Goal: Task Accomplishment & Management: Use online tool/utility

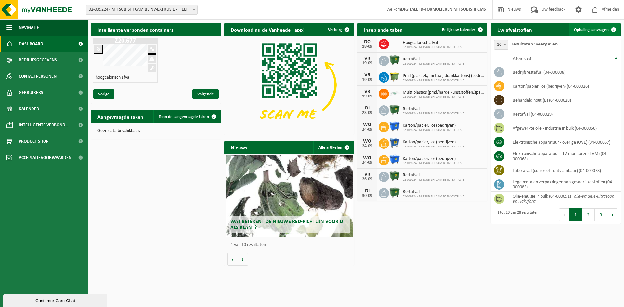
click at [574, 32] on span "Ophaling aanvragen" at bounding box center [591, 30] width 35 height 4
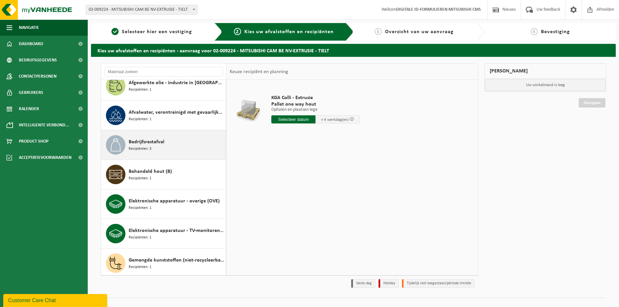
click at [164, 133] on div "Bedrijfsrestafval Recipiënten: 3" at bounding box center [163, 144] width 125 height 29
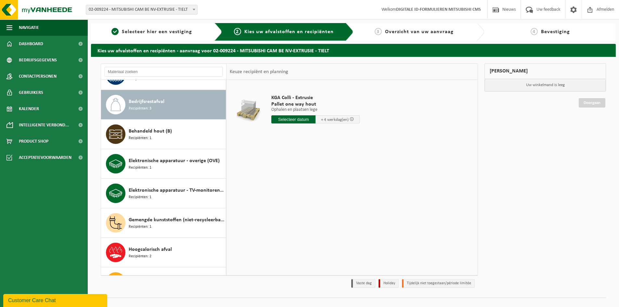
scroll to position [148, 0]
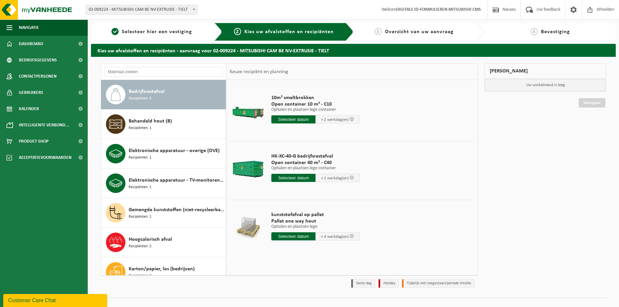
click at [296, 120] on input "text" at bounding box center [293, 119] width 44 height 8
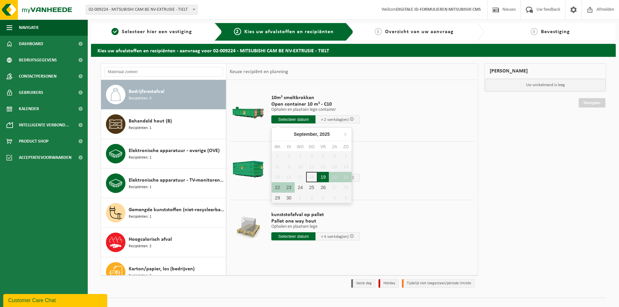
click at [320, 174] on div "19" at bounding box center [322, 177] width 11 height 10
type input "Van [DATE]"
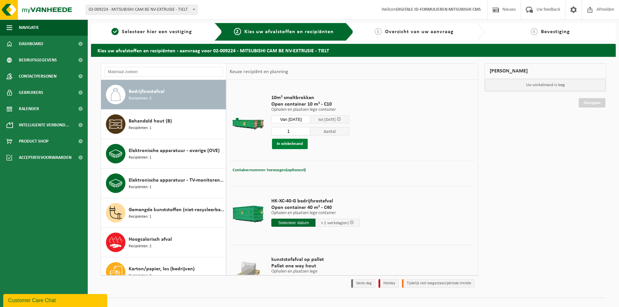
click at [297, 144] on button "In winkelmand" at bounding box center [290, 144] width 36 height 10
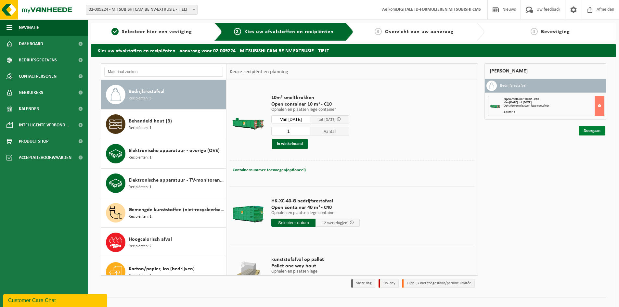
click at [590, 131] on link "Doorgaan" at bounding box center [591, 130] width 27 height 9
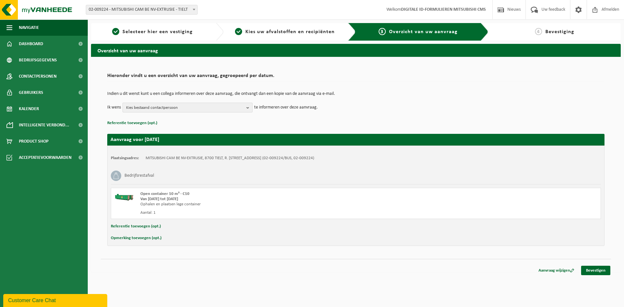
click at [186, 106] on span "Kies bestaand contactpersoon" at bounding box center [185, 108] width 118 height 10
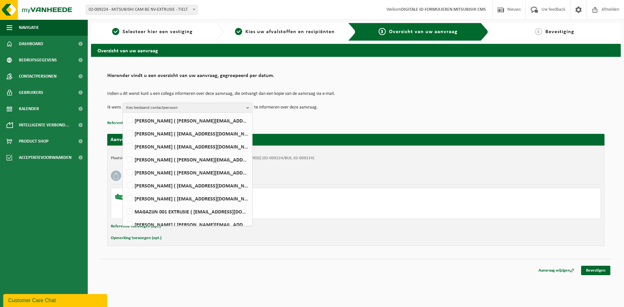
scroll to position [159, 0]
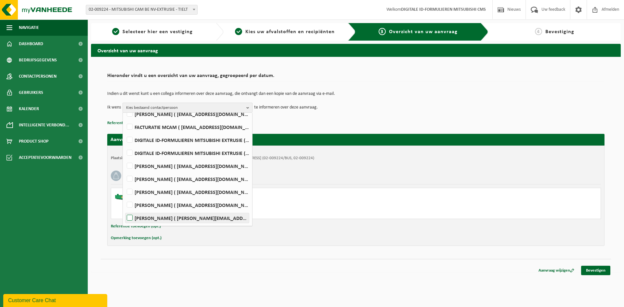
click at [180, 219] on label "Kris Willaert ( kris.willaert@mcgc.com )" at bounding box center [186, 218] width 123 height 10
click at [124, 210] on input "Kris Willaert ( kris.willaert@mcgc.com )" at bounding box center [124, 209] width 0 height 0
checkbox input "true"
click at [432, 89] on div "Indien u dit wenst kunt u een collega informeren over deze aanvraag, die ontvan…" at bounding box center [355, 102] width 497 height 34
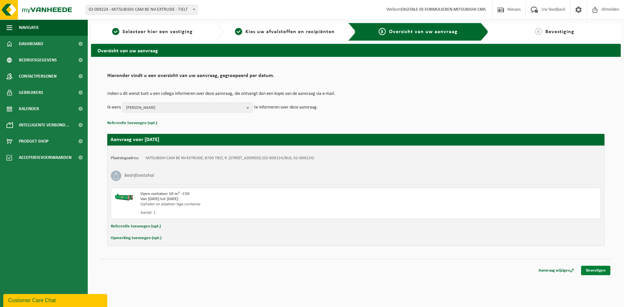
click at [604, 269] on link "Bevestigen" at bounding box center [595, 270] width 29 height 9
